Goal: Task Accomplishment & Management: Manage account settings

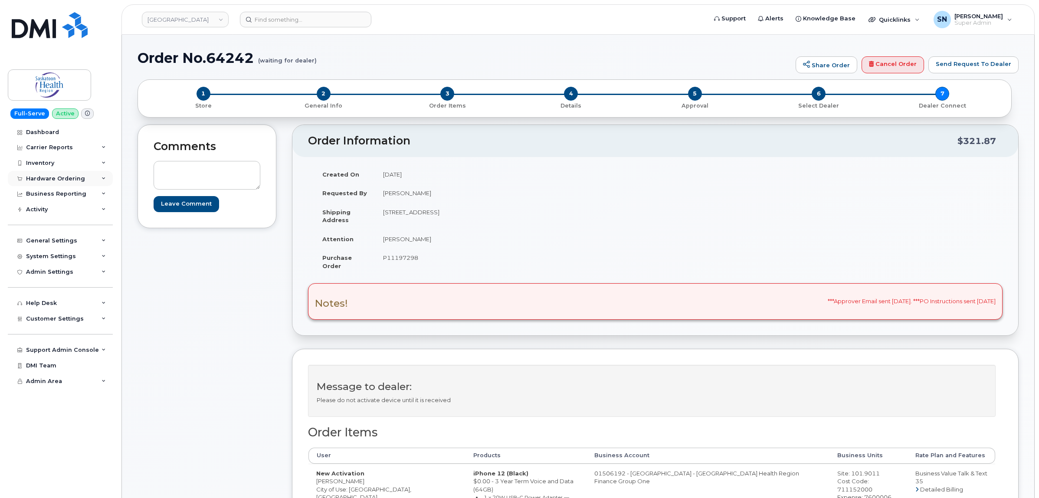
click at [63, 181] on div "Hardware Ordering" at bounding box center [55, 178] width 59 height 7
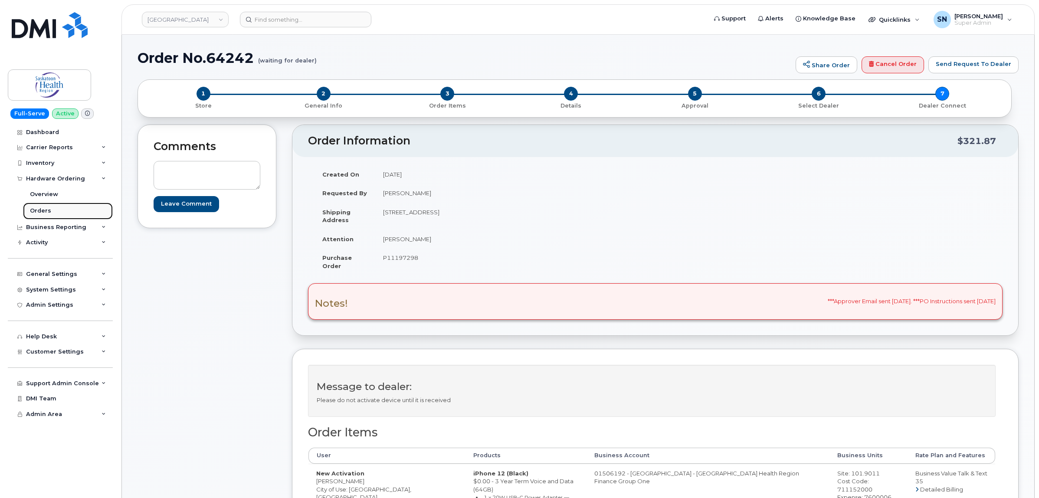
click at [41, 206] on link "Orders" at bounding box center [68, 211] width 90 height 16
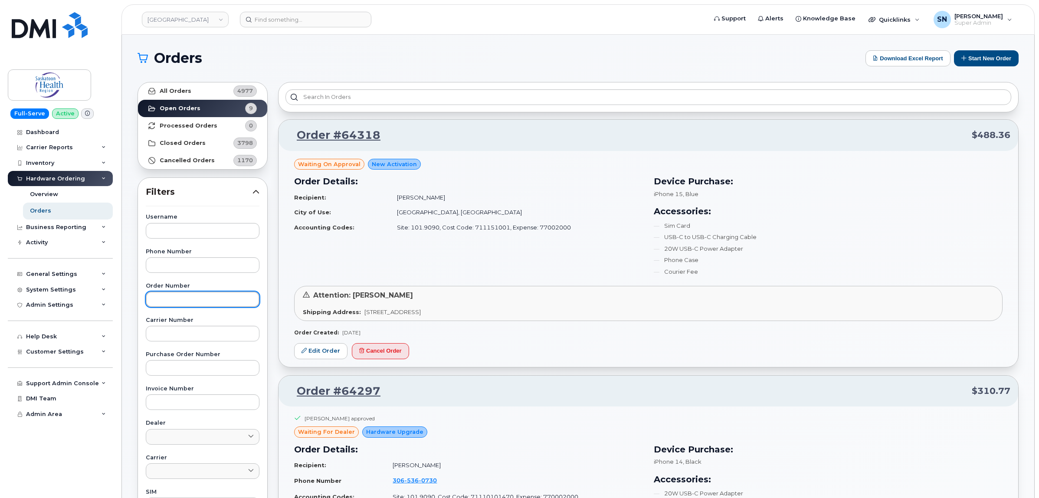
click at [210, 300] on input "text" at bounding box center [203, 299] width 114 height 16
type input "64236"
click at [188, 88] on strong "All Orders" at bounding box center [176, 91] width 32 height 7
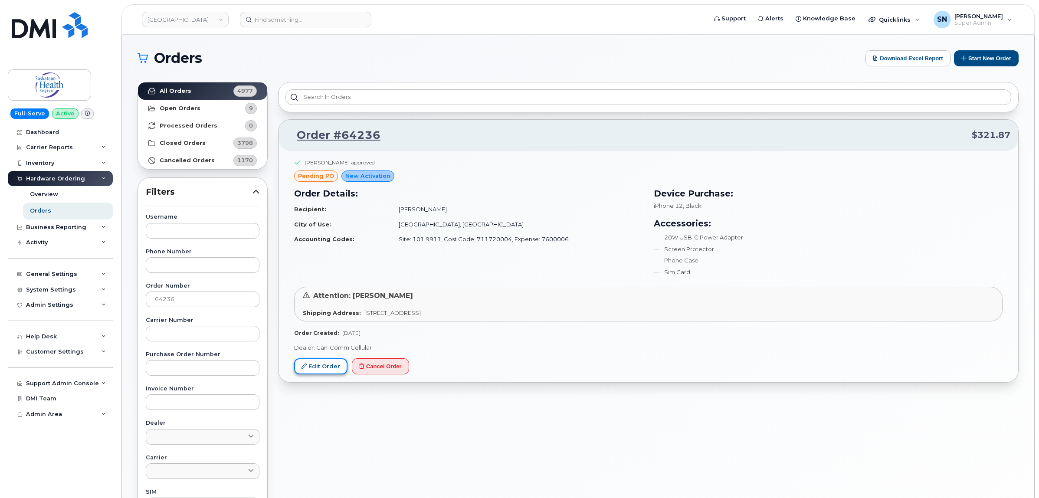
click at [314, 366] on link "Edit Order" at bounding box center [320, 366] width 53 height 16
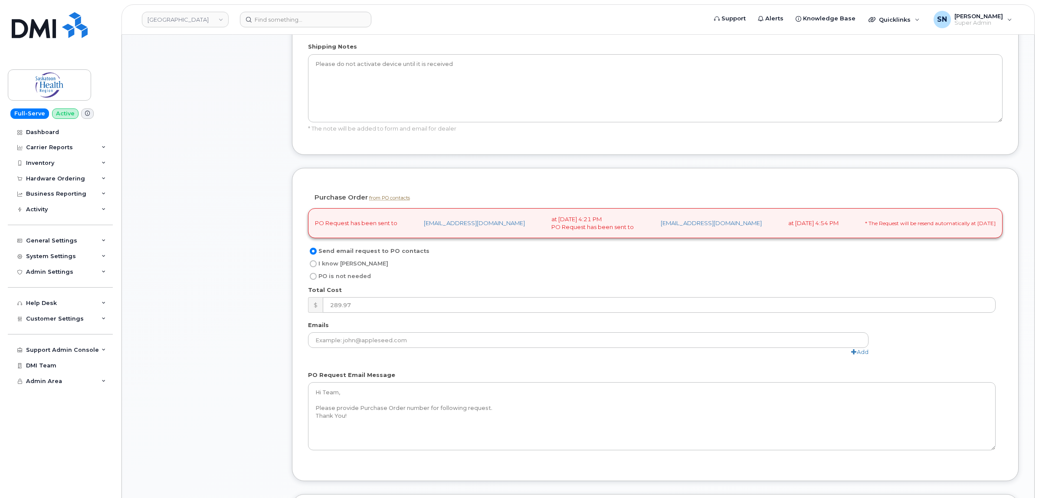
scroll to position [759, 0]
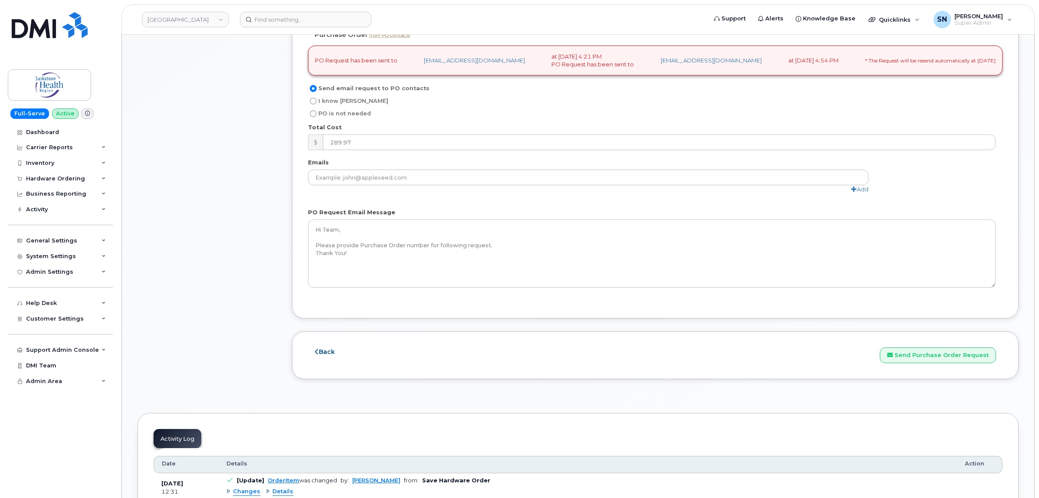
click at [317, 101] on label "I know PO" at bounding box center [348, 101] width 80 height 10
click at [317, 101] on input "I know PO" at bounding box center [313, 101] width 7 height 7
radio input "true"
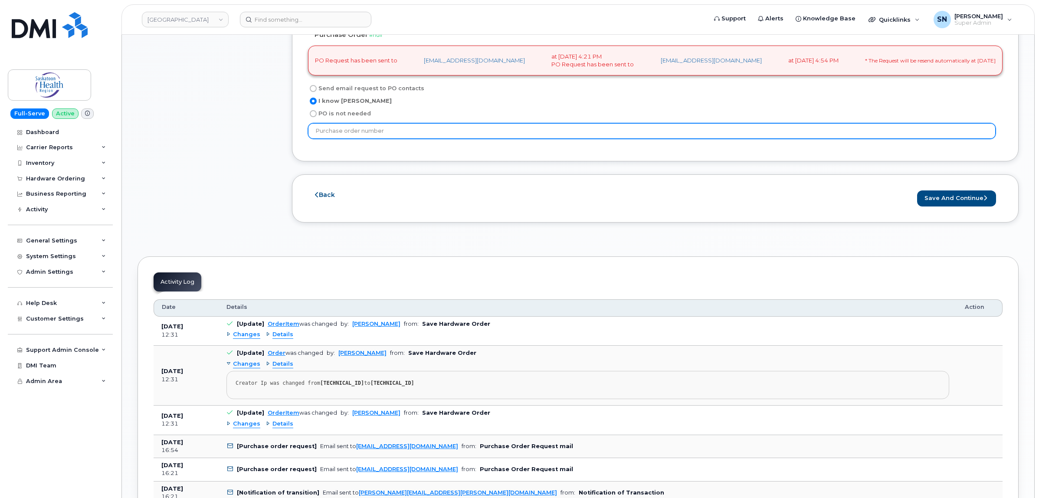
click at [337, 137] on input "text" at bounding box center [651, 131] width 687 height 16
type input "PO11196564"
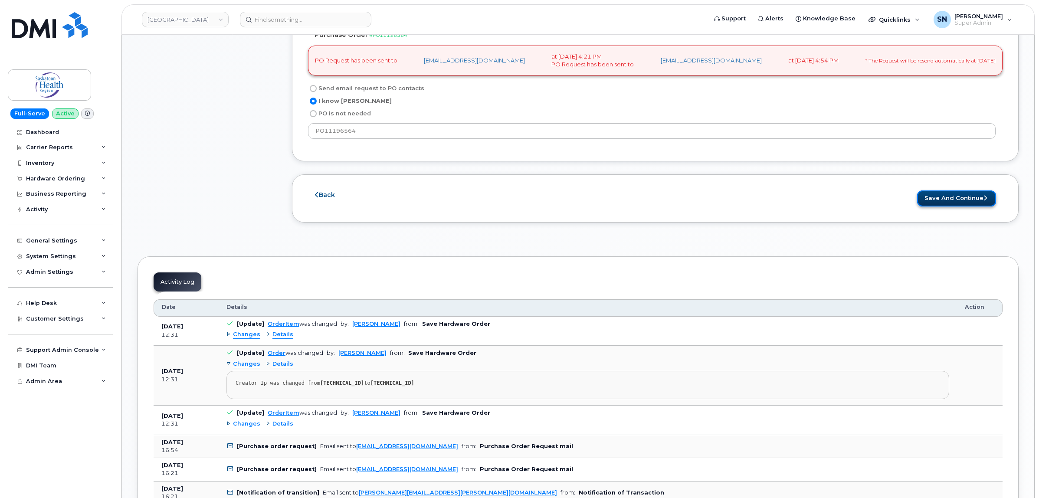
click at [973, 202] on button "Save and Continue" at bounding box center [956, 198] width 79 height 16
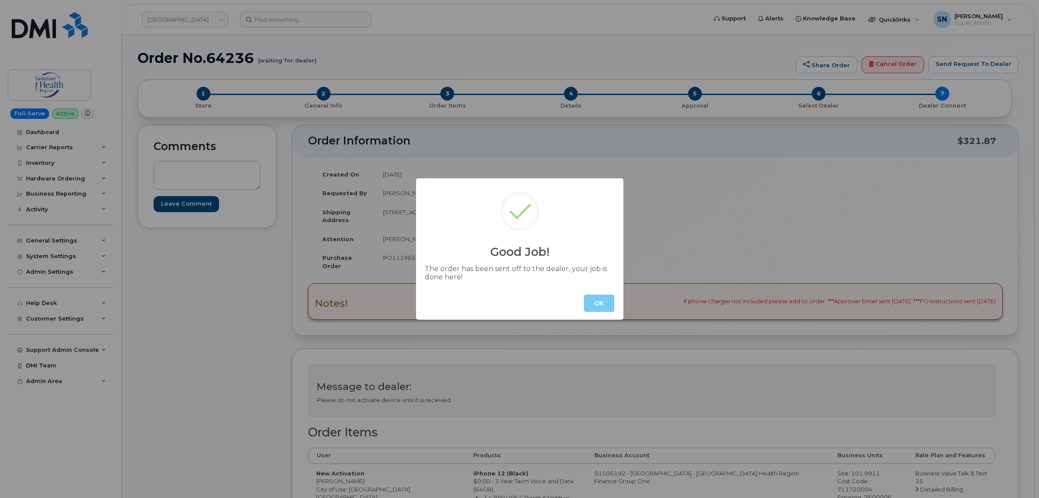
click at [601, 302] on button "OK" at bounding box center [599, 302] width 30 height 17
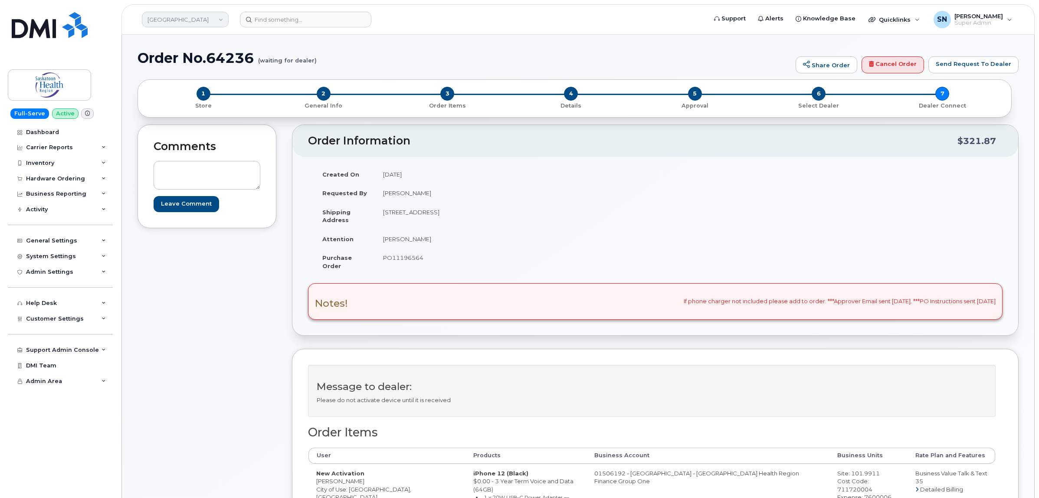
click at [202, 17] on link "[GEOGRAPHIC_DATA]" at bounding box center [185, 20] width 87 height 16
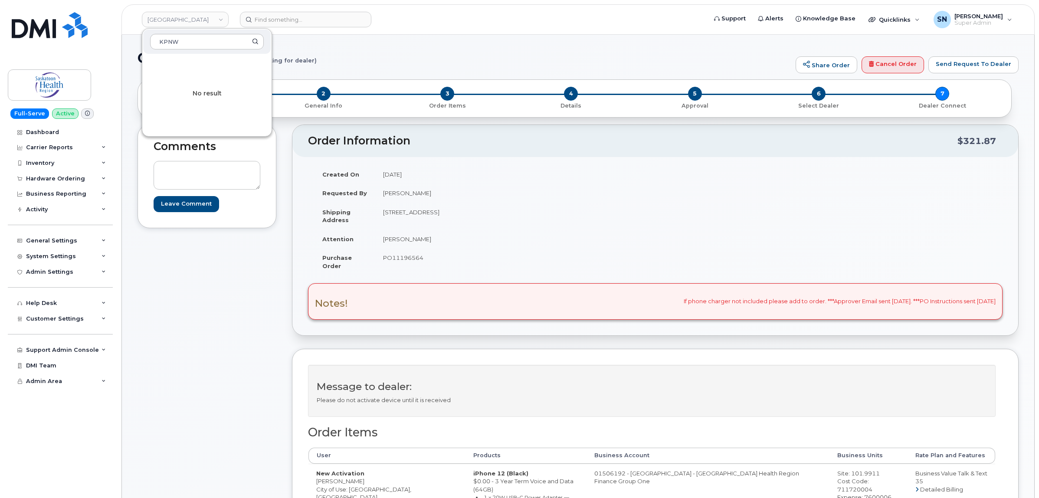
type input "KPNW"
click at [284, 14] on input at bounding box center [305, 20] width 131 height 16
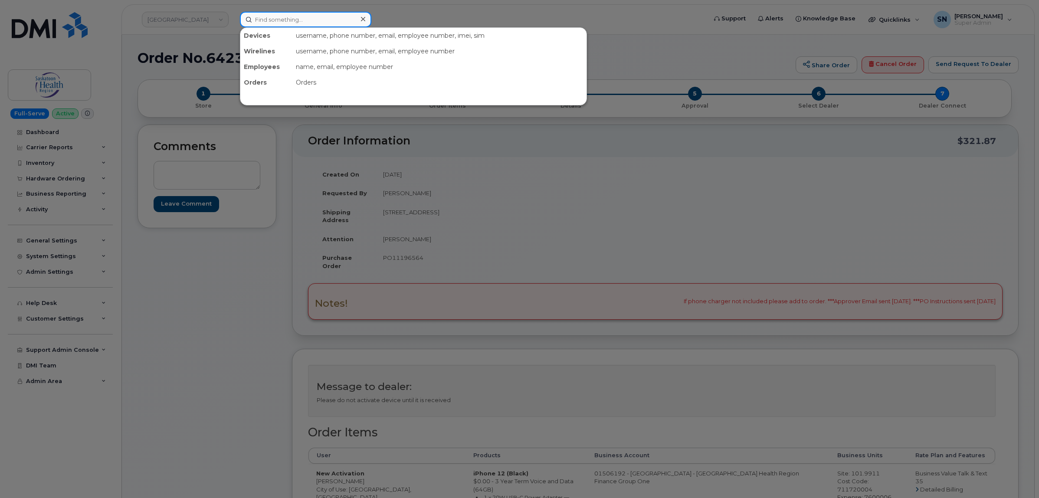
paste input "Arielle Curtis"
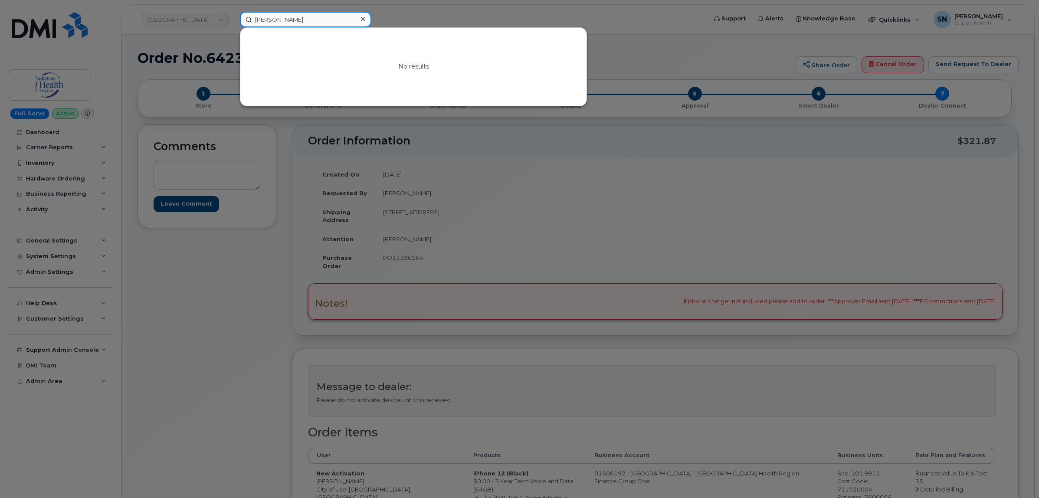
type input "Arielle Curtis"
